Goal: Task Accomplishment & Management: Use online tool/utility

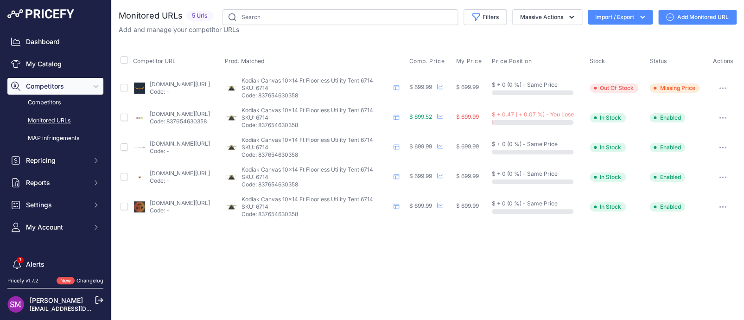
click at [161, 114] on link "ebay.com/itm/185474976409?prirule_jdsnikfkfjsd=9996" at bounding box center [180, 113] width 60 height 7
click at [720, 117] on icon "button" at bounding box center [720, 117] width 1 height 1
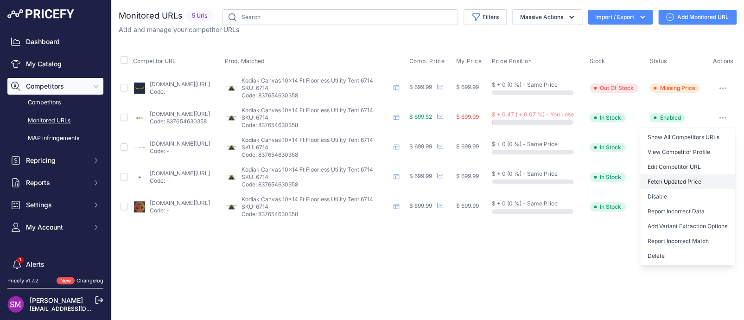
click at [672, 176] on button "Fetch Updated Price" at bounding box center [687, 181] width 95 height 15
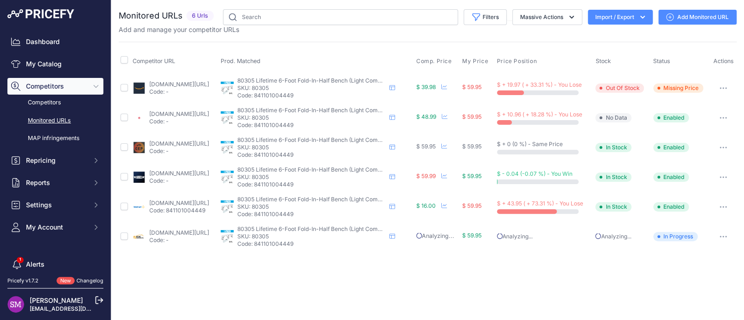
click at [181, 203] on link "[DOMAIN_NAME][URL]" at bounding box center [179, 202] width 60 height 7
click at [719, 204] on button "button" at bounding box center [723, 206] width 19 height 13
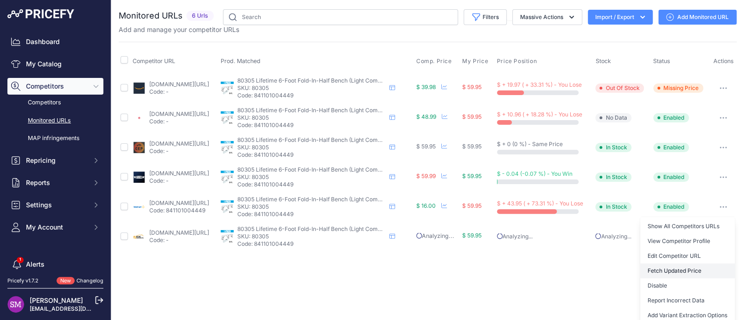
click at [673, 265] on button "Fetch Updated Price" at bounding box center [687, 270] width 95 height 15
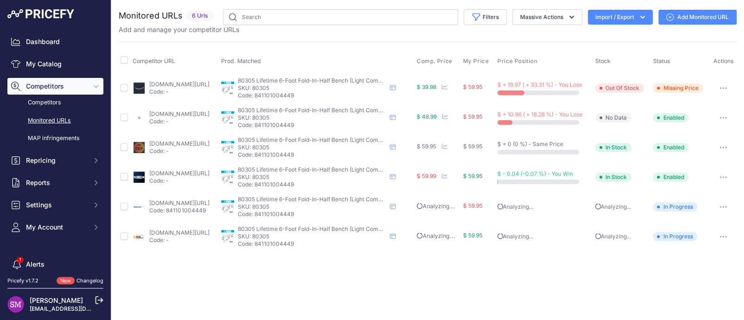
click at [159, 84] on link "amazon.com/lifetime-80305-portable-folding-bench/dp/b00ctvrb50" at bounding box center [179, 84] width 60 height 7
click at [185, 84] on link "amazon.com/lifetime-80305-portable-folding-bench/dp/b00ctvrb50" at bounding box center [179, 84] width 60 height 7
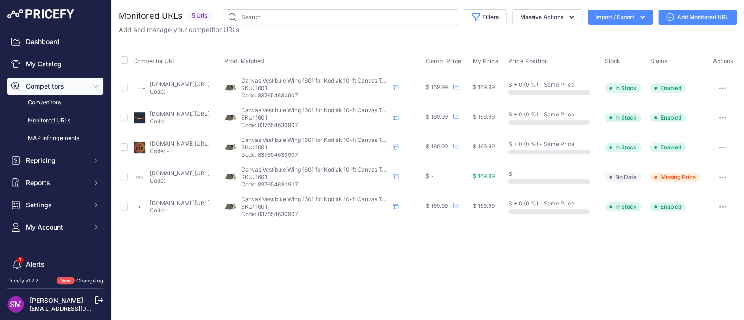
click at [174, 171] on link "ebay.com/p/2100738726?prirule_jdsnikfkfjsd=9996" at bounding box center [180, 173] width 60 height 7
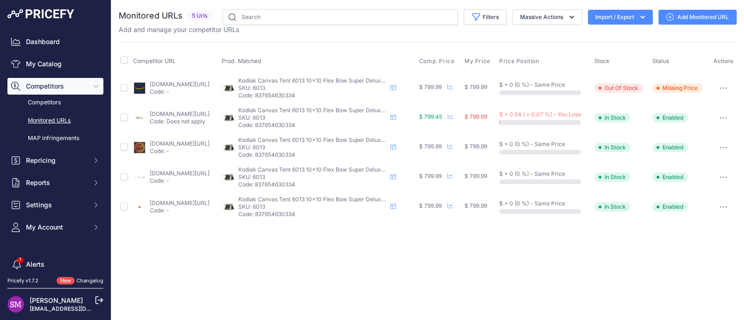
click at [181, 111] on link "[DOMAIN_NAME][URL]" at bounding box center [180, 113] width 60 height 7
click at [723, 117] on icon "button" at bounding box center [722, 117] width 1 height 1
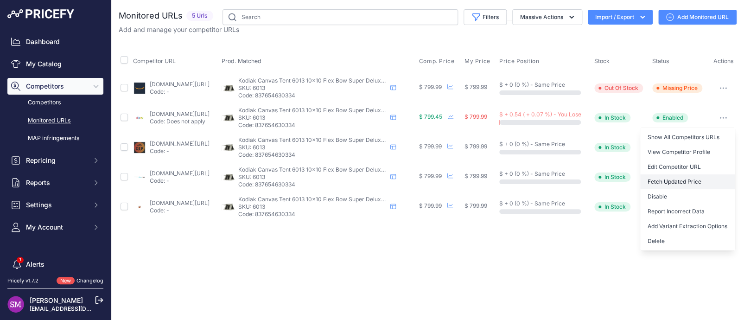
click at [683, 181] on button "Fetch Updated Price" at bounding box center [687, 181] width 95 height 15
